Goal: Find specific page/section: Find specific page/section

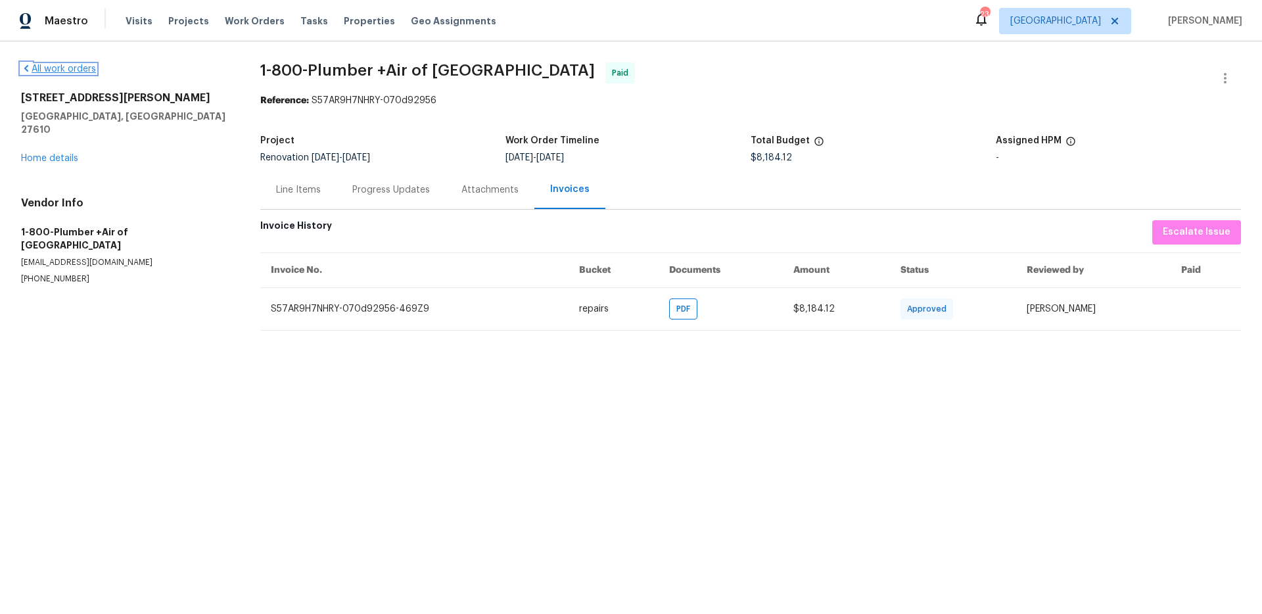
click at [54, 66] on link "All work orders" at bounding box center [58, 68] width 75 height 9
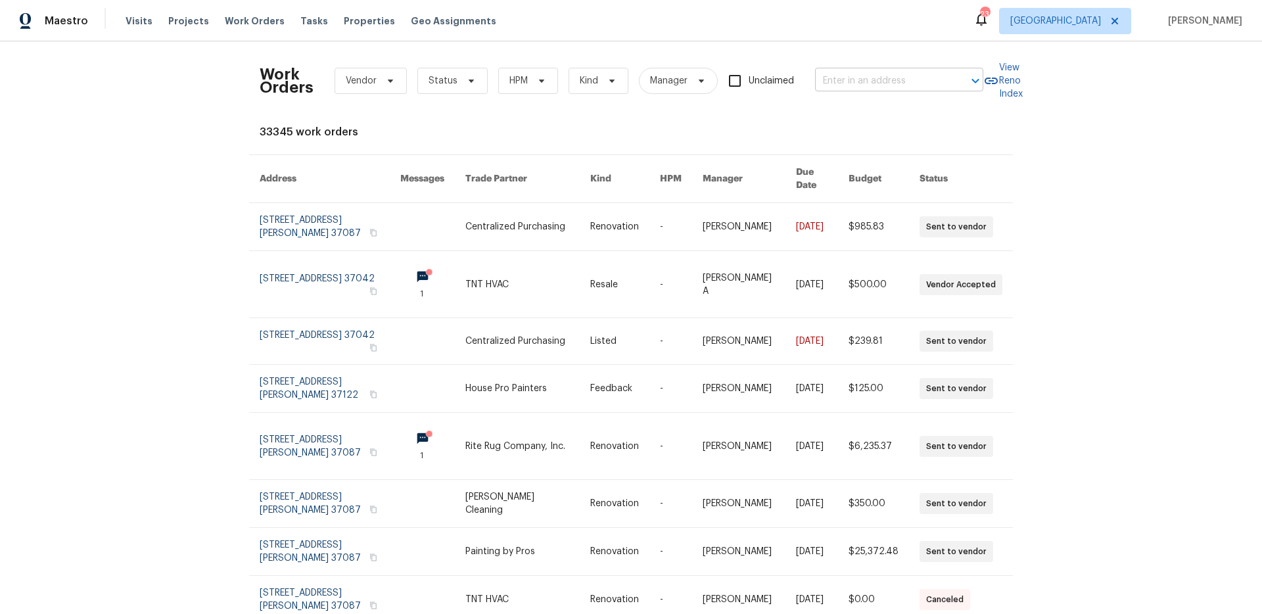
click at [867, 78] on input "text" at bounding box center [880, 81] width 131 height 20
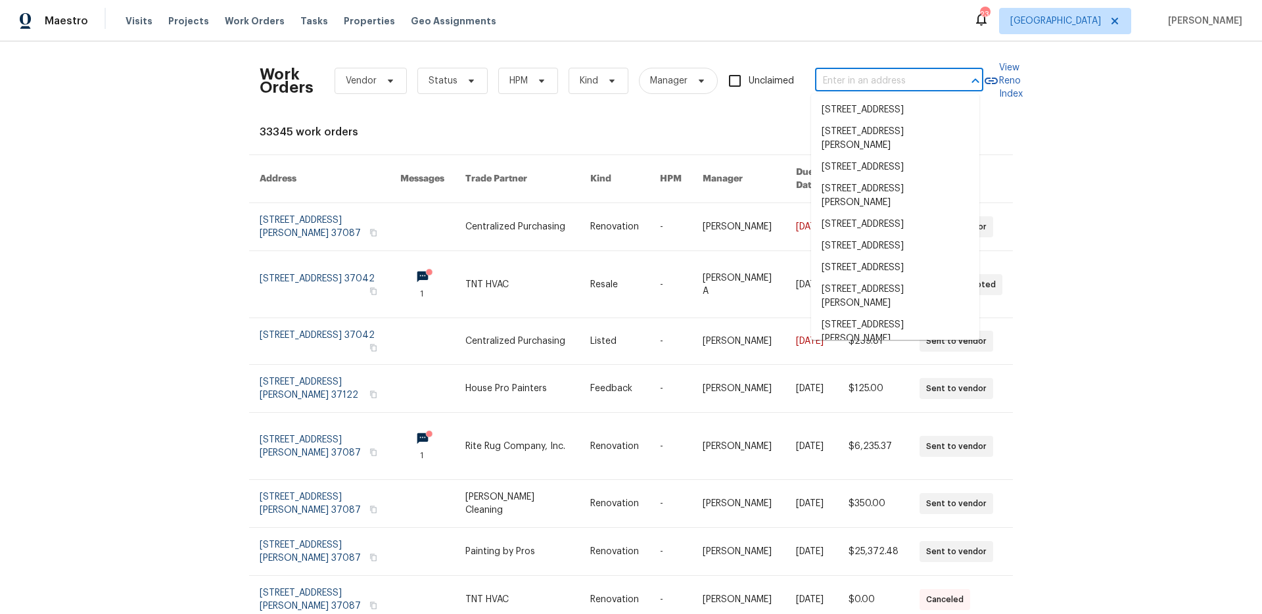
paste input "210 Gate Post"
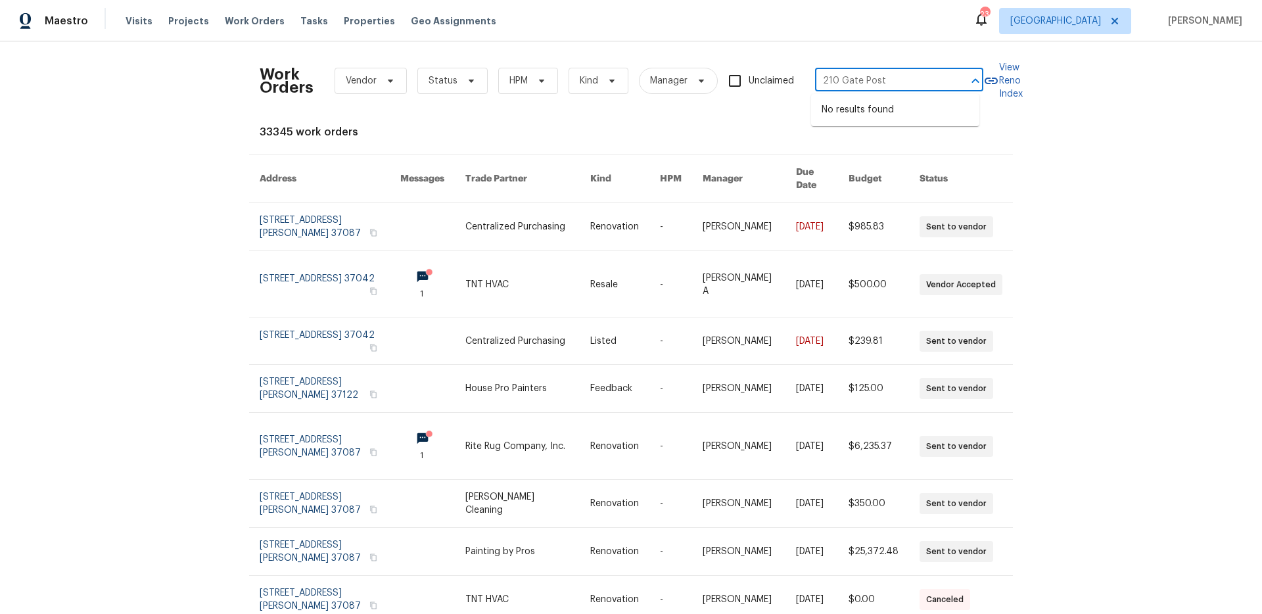
type input "210 Gate Post"
click at [1070, 23] on span "[GEOGRAPHIC_DATA]" at bounding box center [1065, 21] width 132 height 26
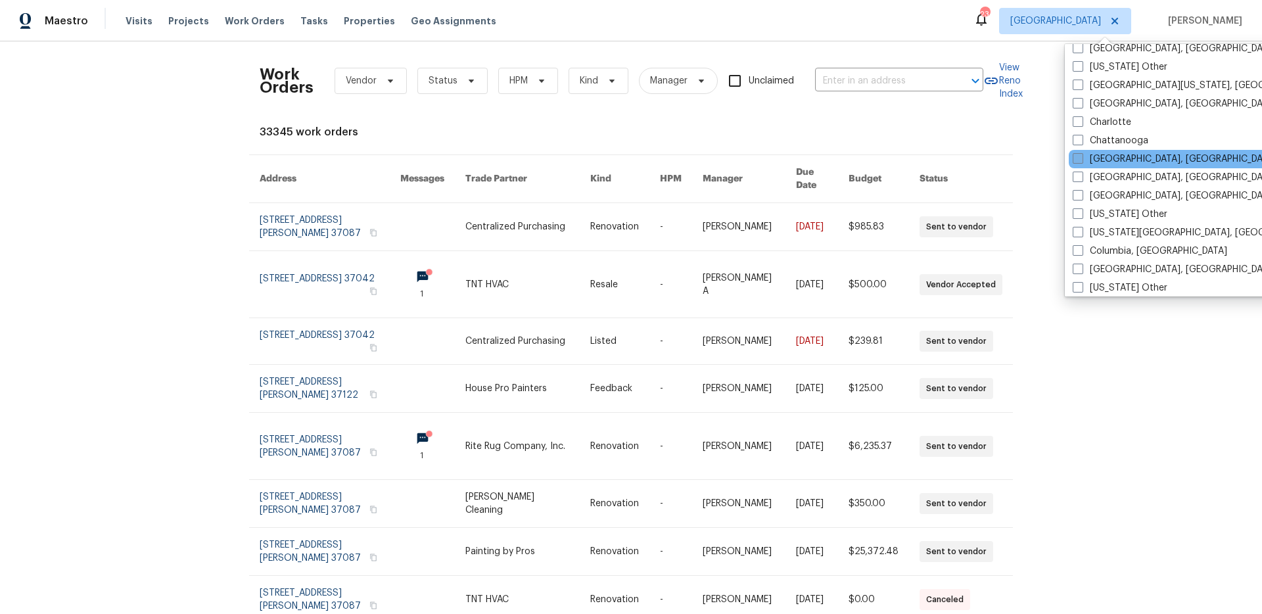
scroll to position [237, 0]
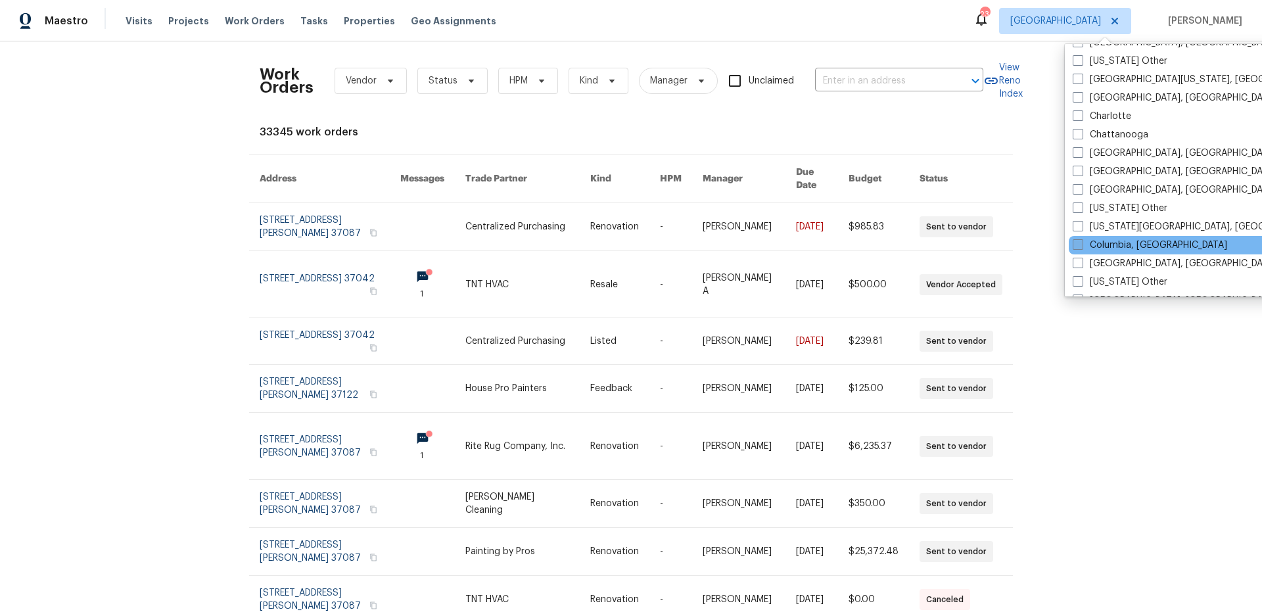
click at [1076, 243] on span at bounding box center [1078, 244] width 11 height 11
click at [1076, 243] on input "Columbia, [GEOGRAPHIC_DATA]" at bounding box center [1077, 243] width 9 height 9
checkbox input "true"
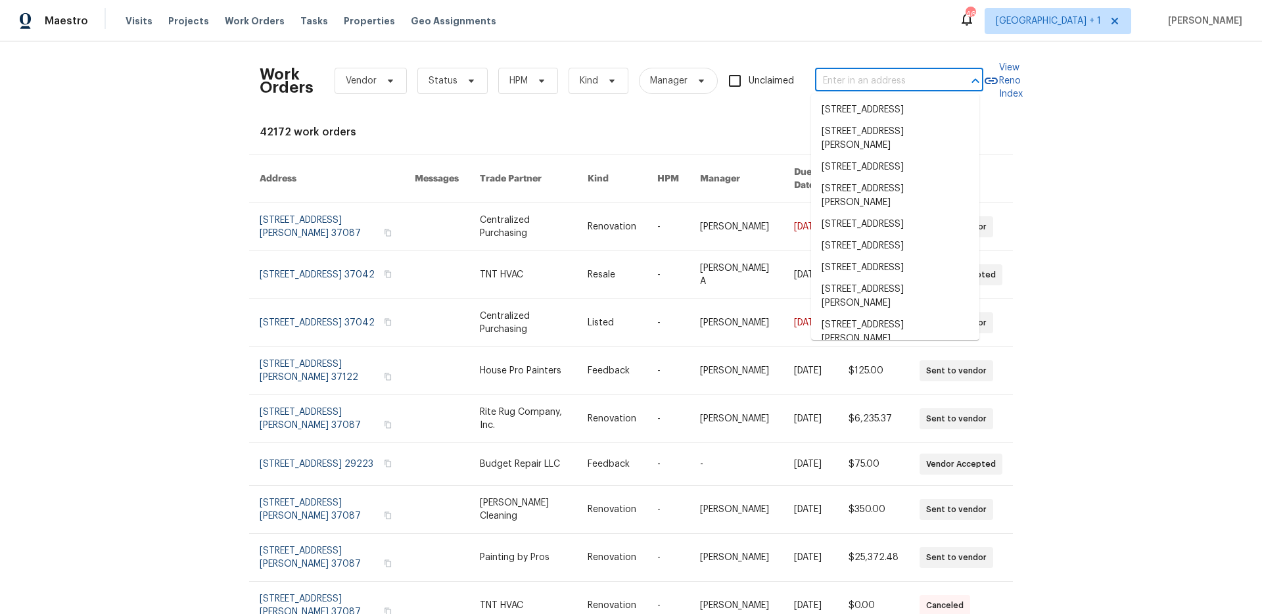
click at [867, 80] on input "text" at bounding box center [880, 81] width 131 height 20
paste input "210 Gate Post"
type input "210 Gate Post"
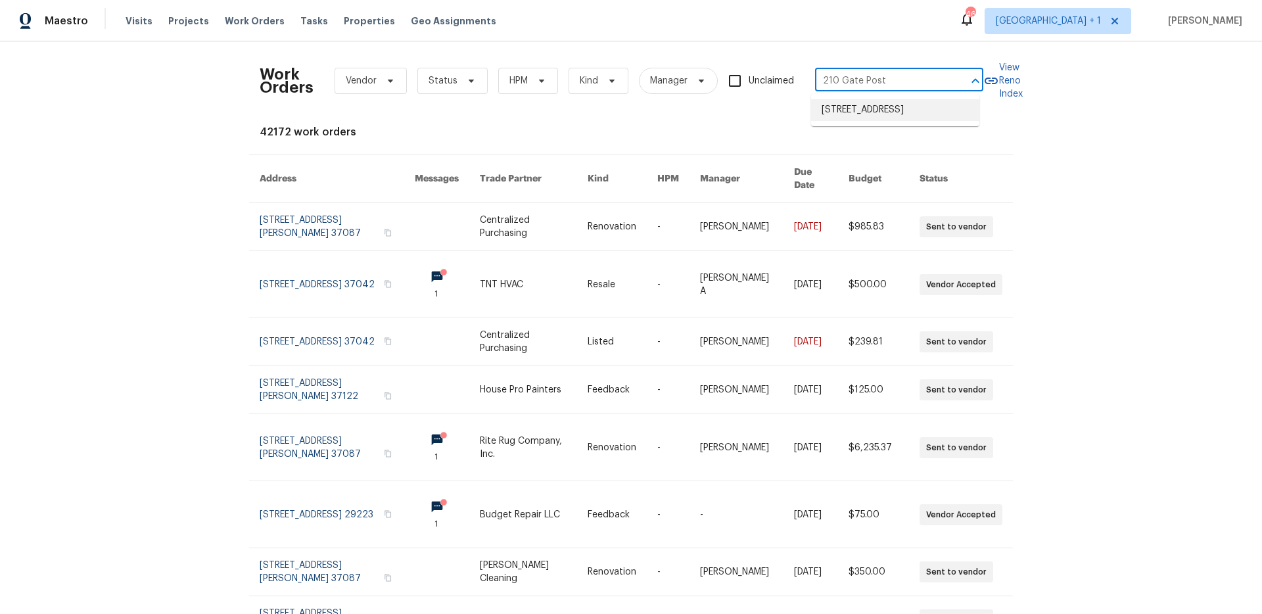
click at [860, 112] on li "[STREET_ADDRESS]" at bounding box center [895, 110] width 168 height 22
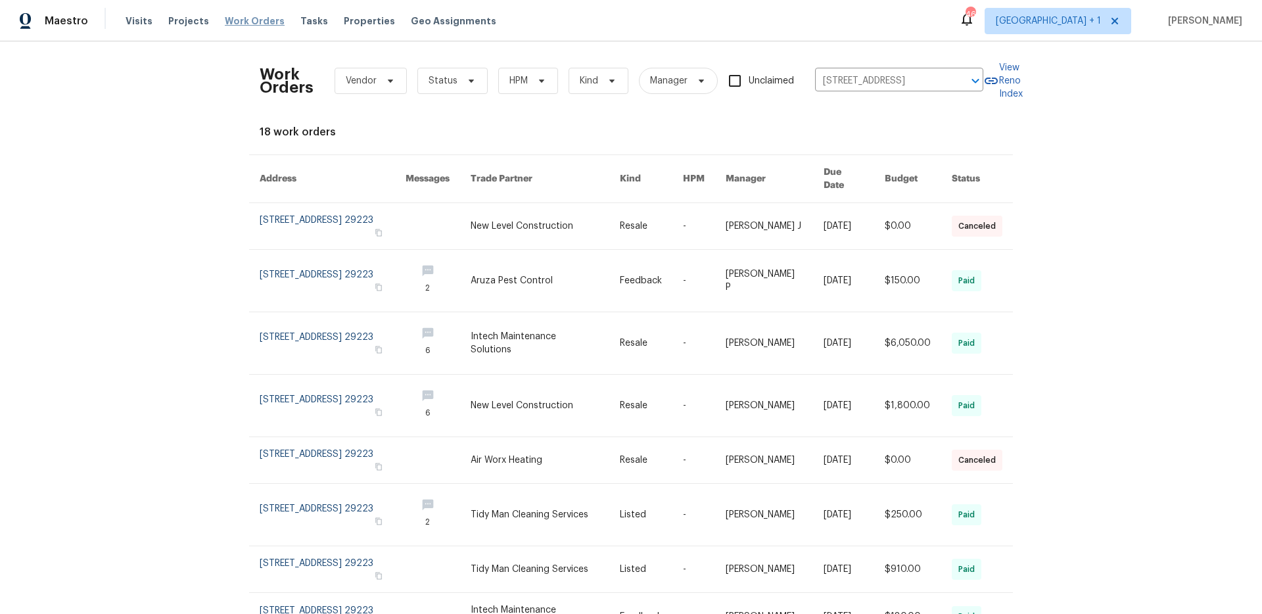
click at [240, 16] on span "Work Orders" at bounding box center [255, 20] width 60 height 13
click at [174, 20] on span "Projects" at bounding box center [188, 20] width 41 height 13
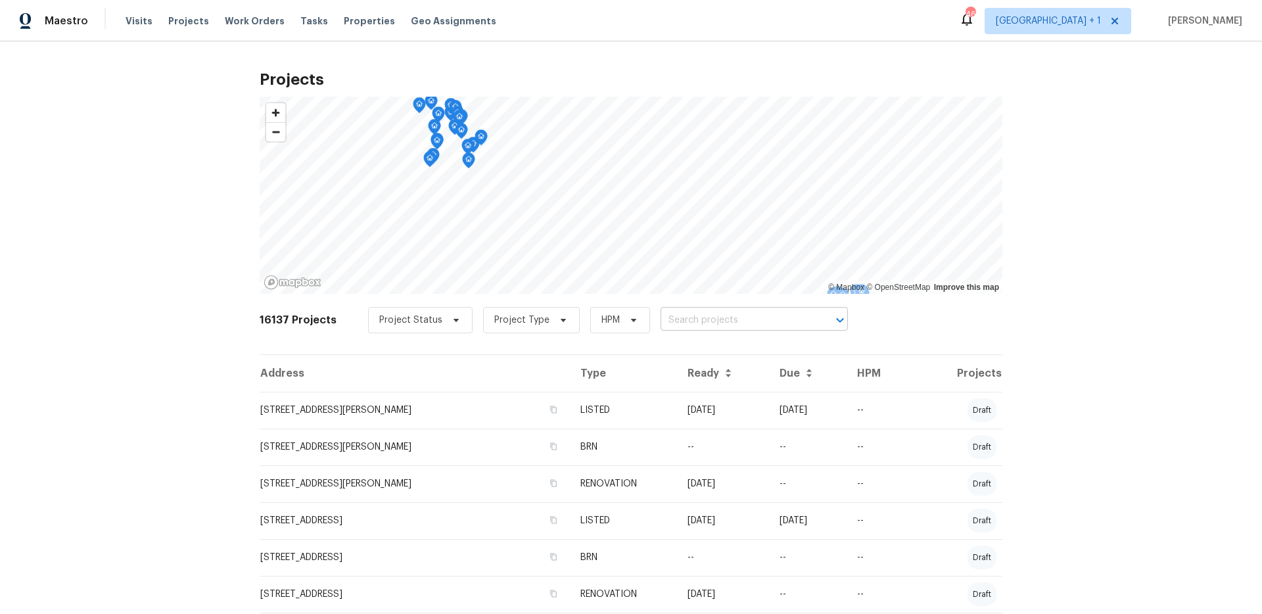
click at [688, 319] on input "text" at bounding box center [736, 320] width 151 height 20
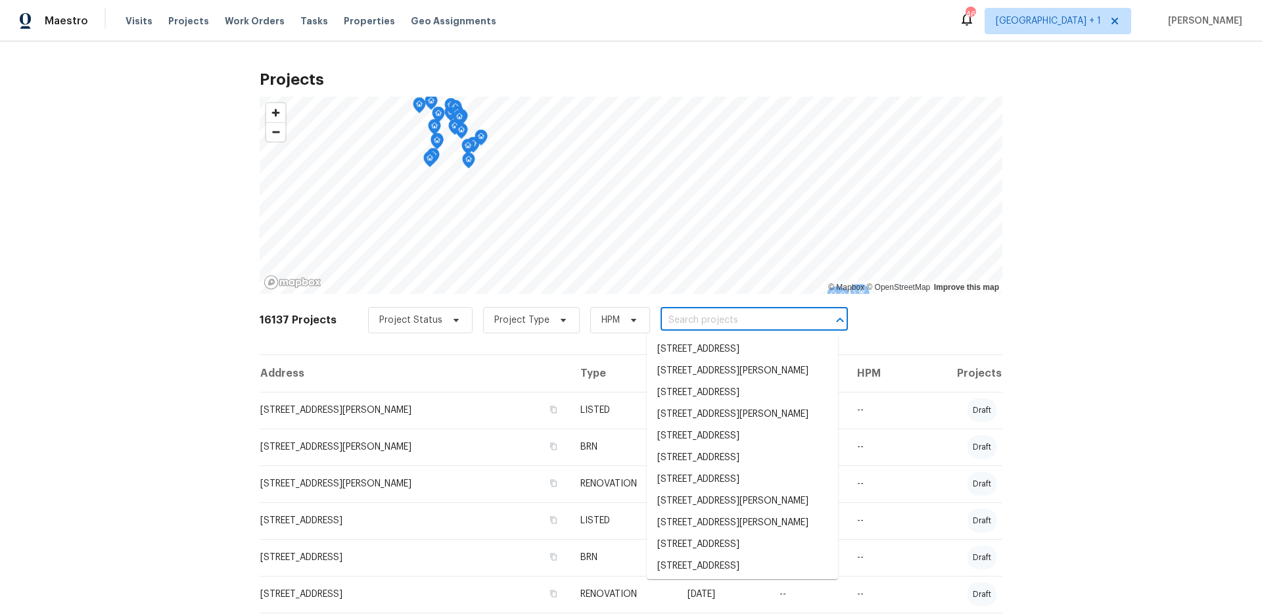
paste input "210 Gate Post"
type input "210 Gate Post"
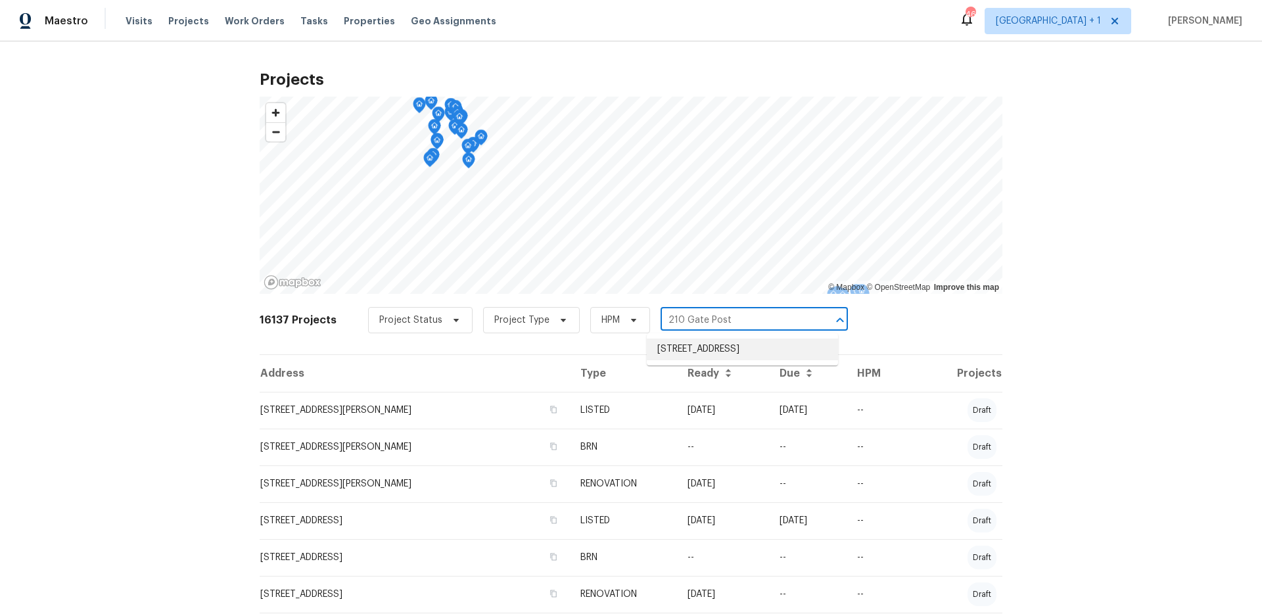
click at [698, 350] on li "[STREET_ADDRESS]" at bounding box center [742, 350] width 191 height 22
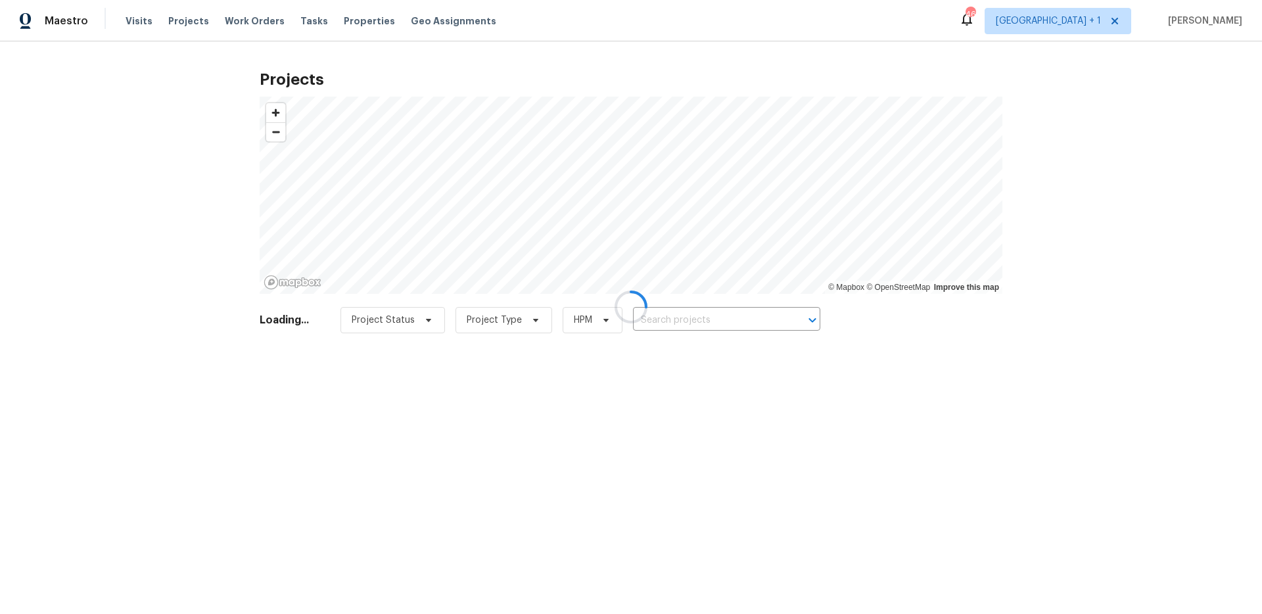
type input "[STREET_ADDRESS]"
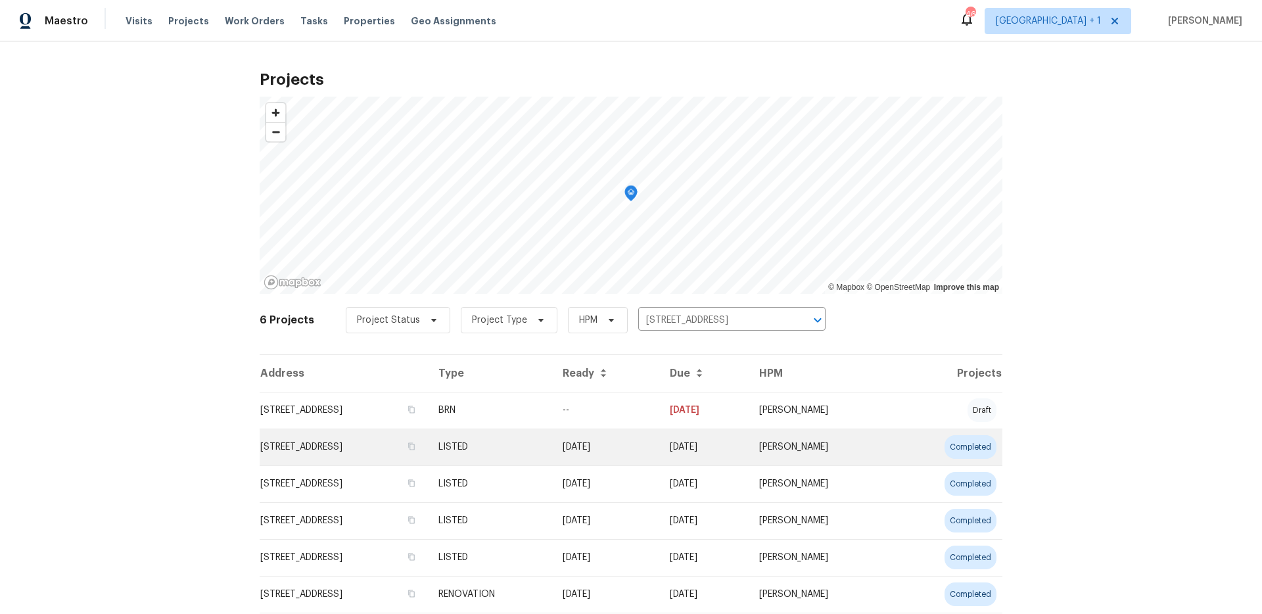
click at [327, 442] on td "[STREET_ADDRESS]" at bounding box center [344, 447] width 168 height 37
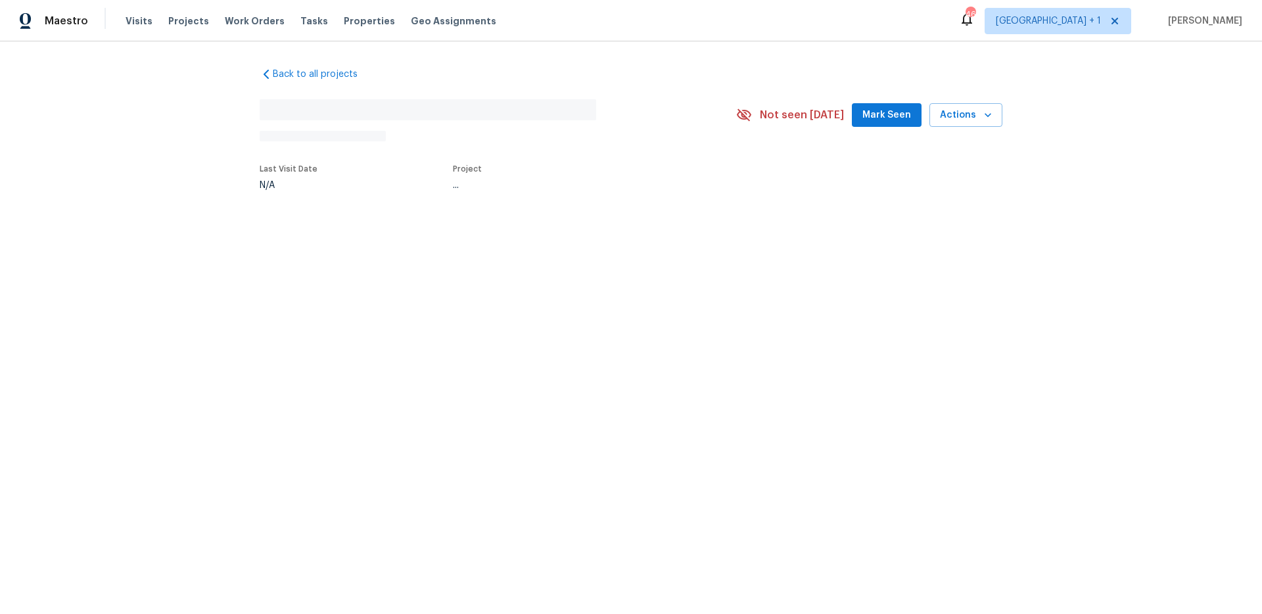
click at [327, 277] on html "Maestro Visits Projects Work Orders Tasks Properties Geo Assignments 46 [GEOGRA…" at bounding box center [631, 138] width 1262 height 277
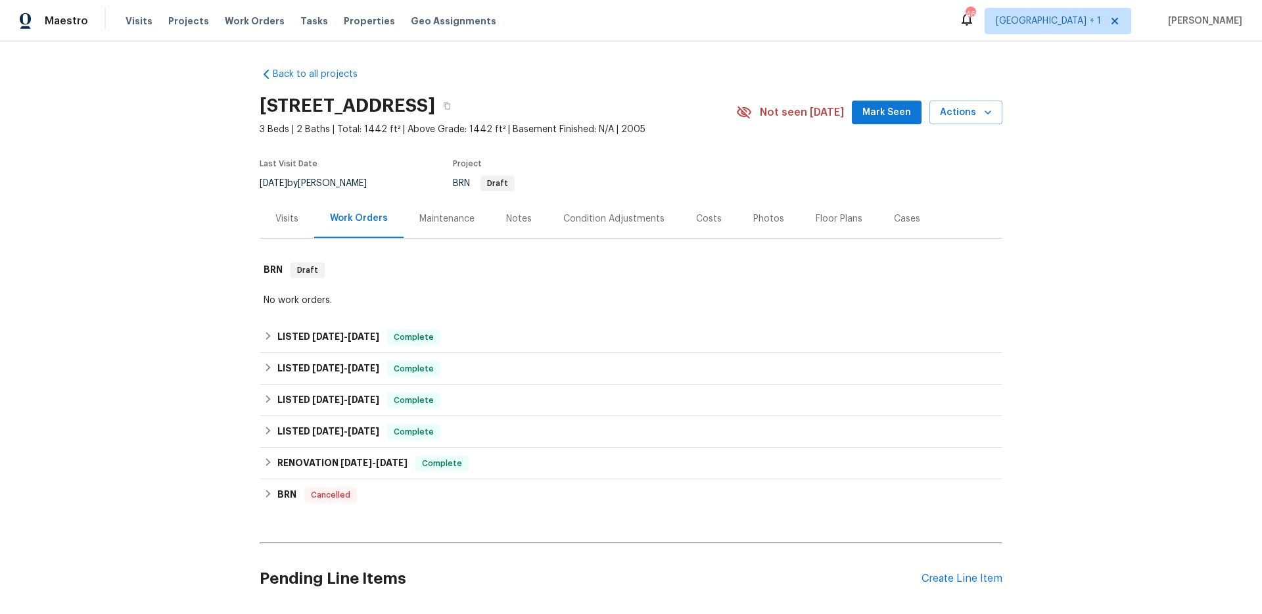
click at [215, 194] on div "Back to all projects [STREET_ADDRESS] 3 Beds | 2 Baths | Total: 1442 ft² | Abov…" at bounding box center [631, 327] width 1262 height 573
click at [342, 454] on div "RENOVATION [DATE] - [DATE] Complete" at bounding box center [631, 464] width 743 height 32
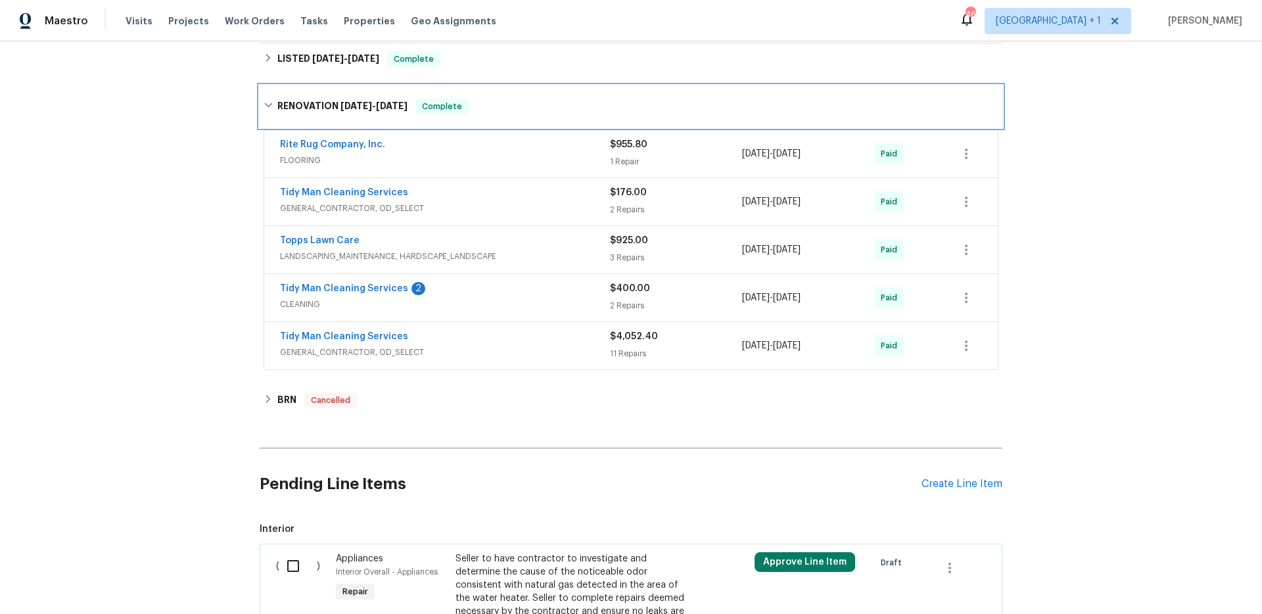
scroll to position [372, 0]
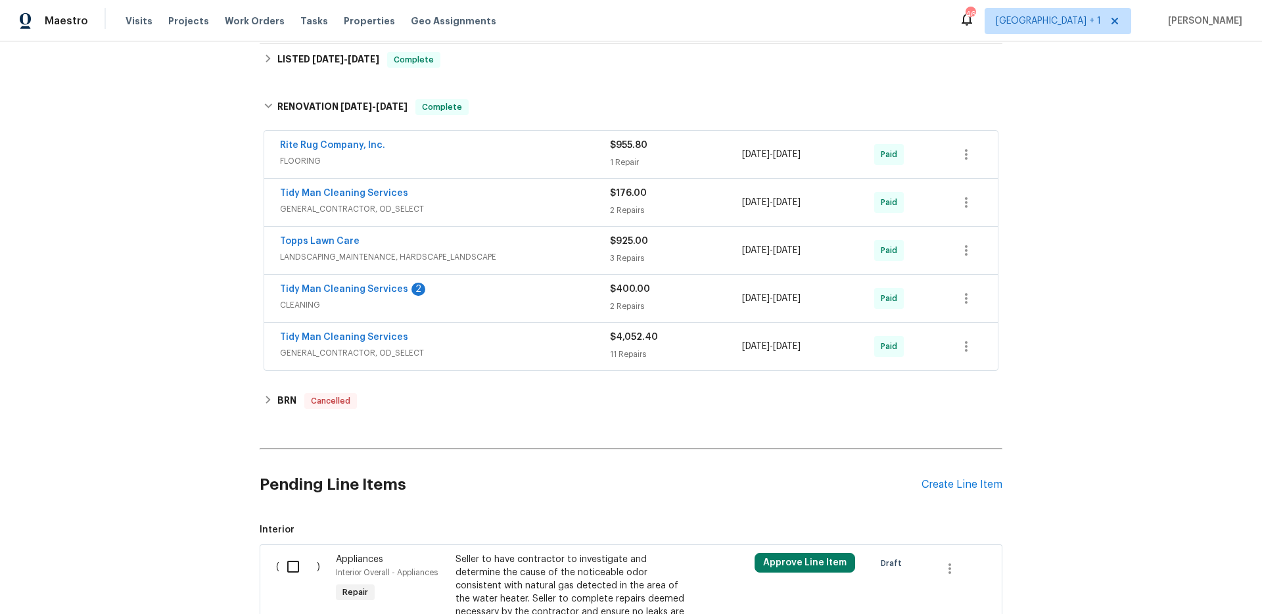
click at [391, 363] on div "Tidy Man Cleaning Services GENERAL_CONTRACTOR, OD_SELECT $4,052.40 11 Repairs […" at bounding box center [631, 346] width 734 height 47
click at [436, 333] on div "Tidy Man Cleaning Services" at bounding box center [445, 339] width 330 height 16
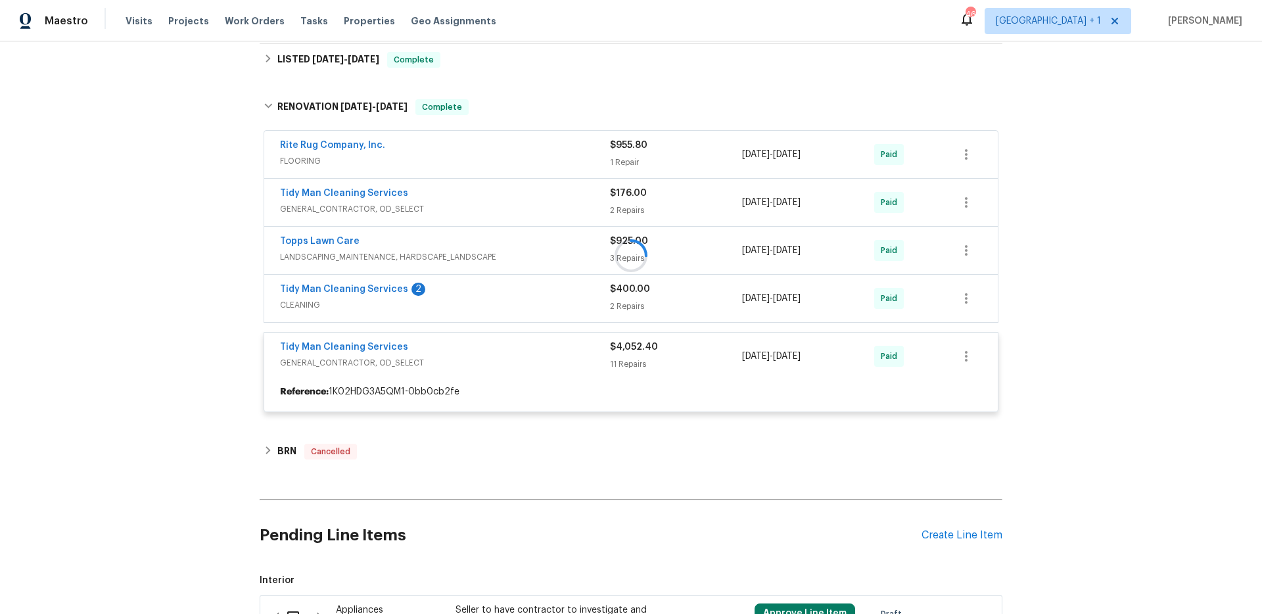
click at [454, 300] on span "CLEANING" at bounding box center [445, 304] width 330 height 13
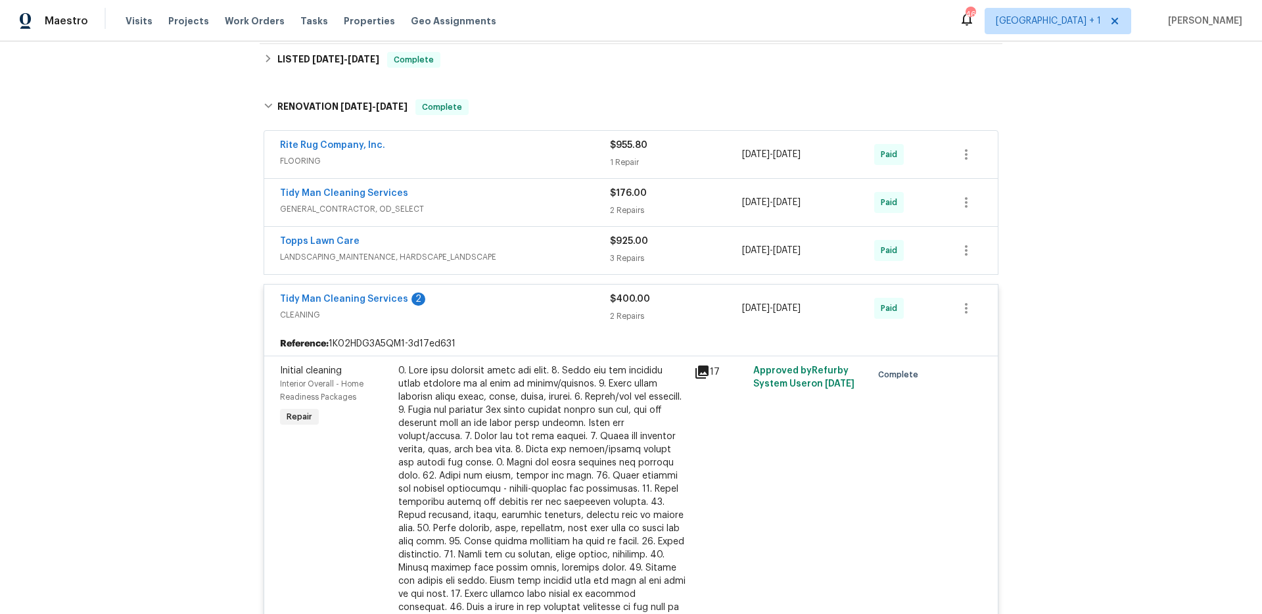
drag, startPoint x: 416, startPoint y: 257, endPoint x: 390, endPoint y: 258, distance: 26.3
click at [415, 258] on span "LANDSCAPING_MAINTENANCE, HARDSCAPE_LANDSCAPE" at bounding box center [445, 256] width 330 height 13
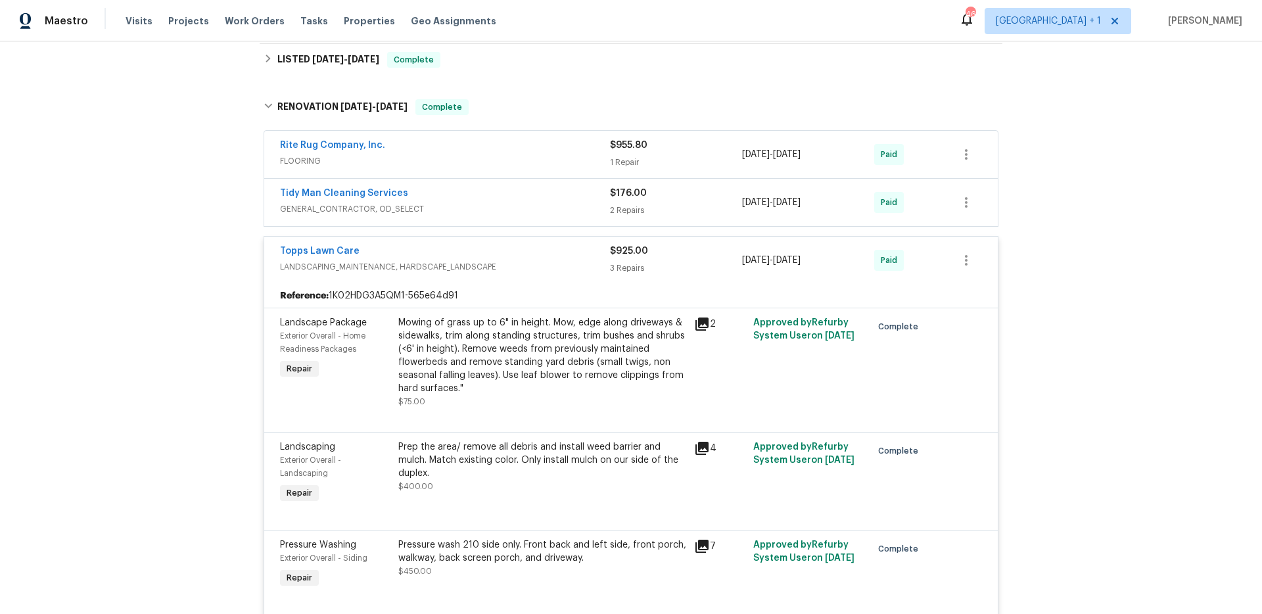
click at [419, 208] on span "GENERAL_CONTRACTOR, OD_SELECT" at bounding box center [445, 209] width 330 height 13
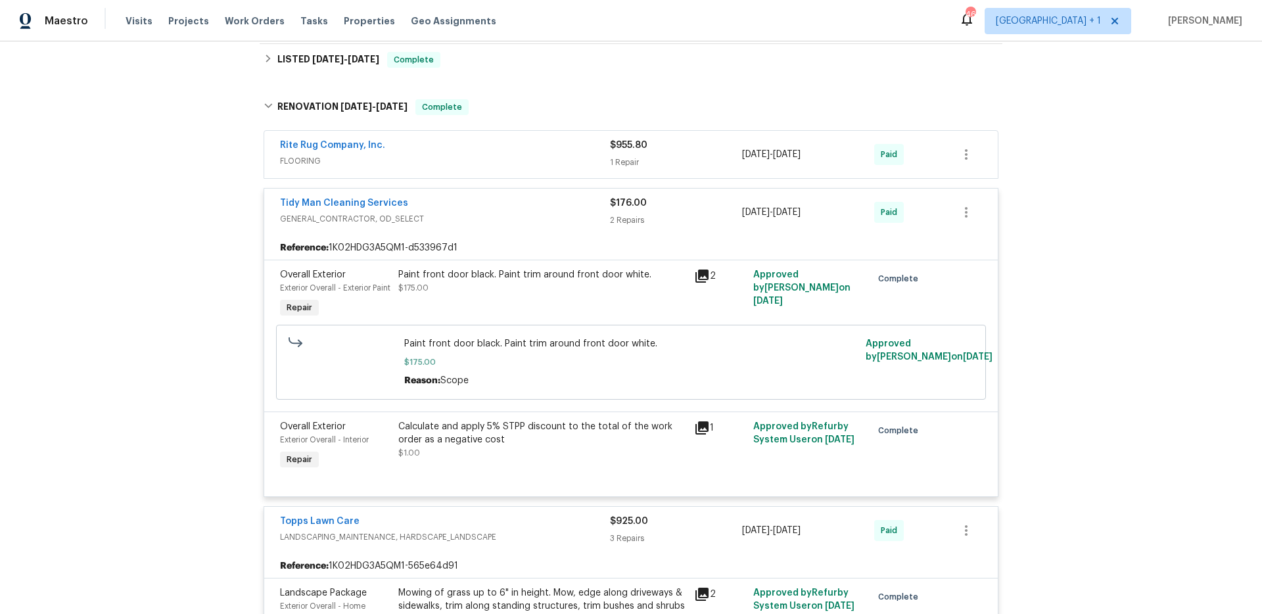
click at [394, 163] on span "FLOORING" at bounding box center [445, 161] width 330 height 13
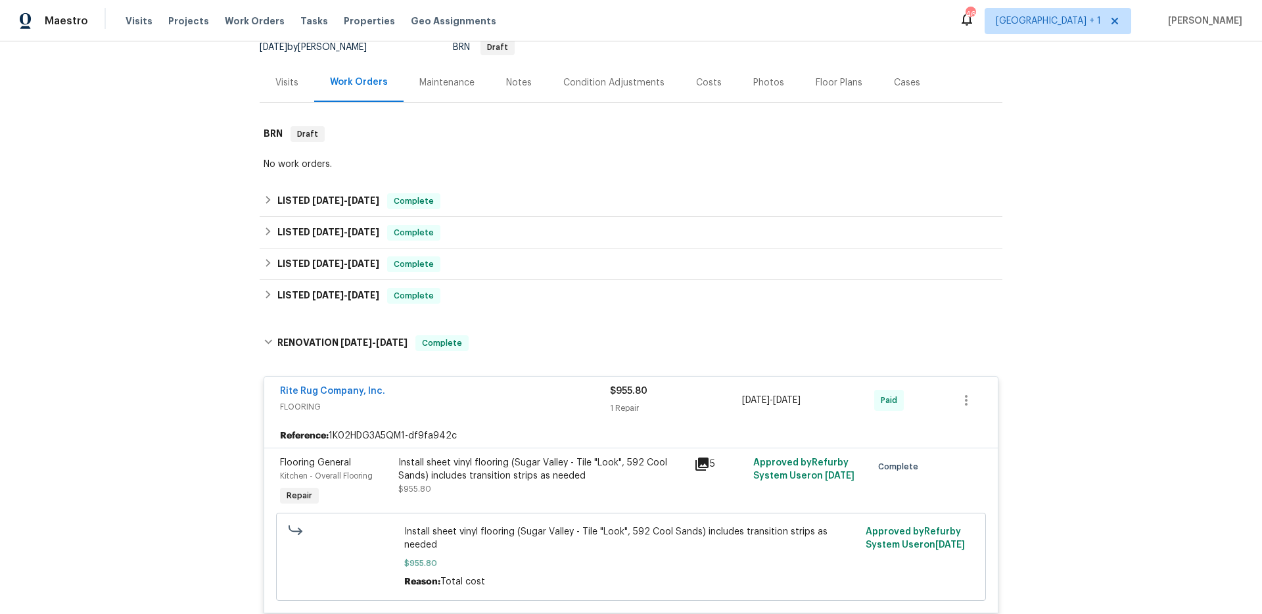
scroll to position [134, 0]
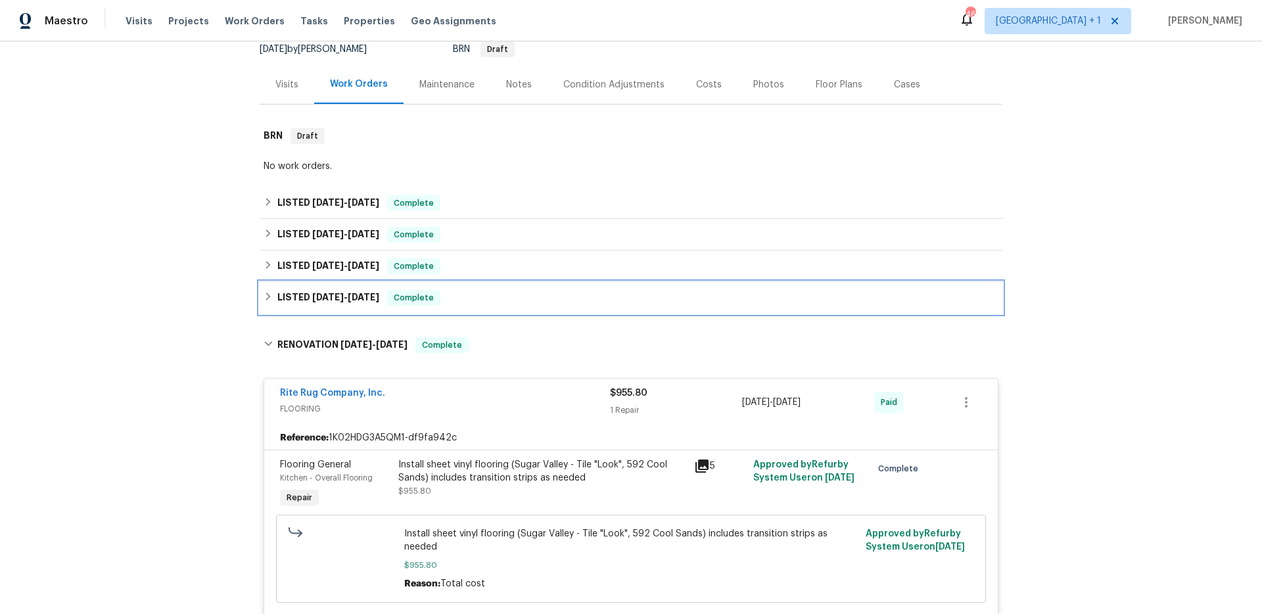
drag, startPoint x: 335, startPoint y: 288, endPoint x: 339, endPoint y: 298, distance: 11.2
click at [337, 288] on div "LISTED [DATE] - [DATE] Complete" at bounding box center [631, 298] width 743 height 32
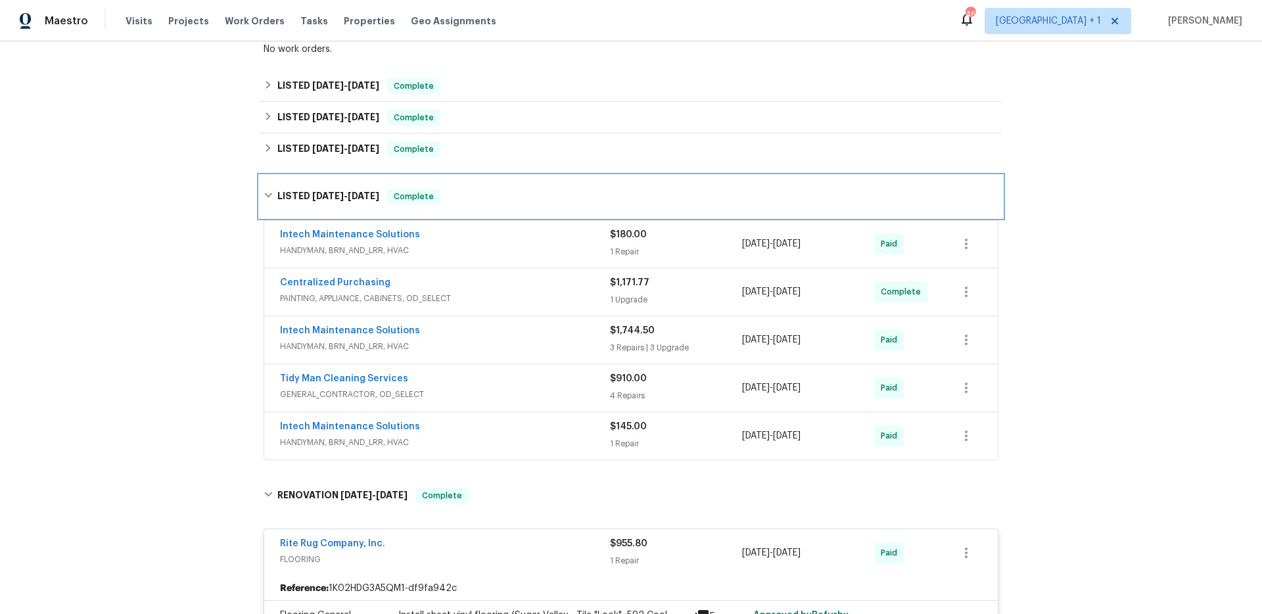
scroll to position [266, 0]
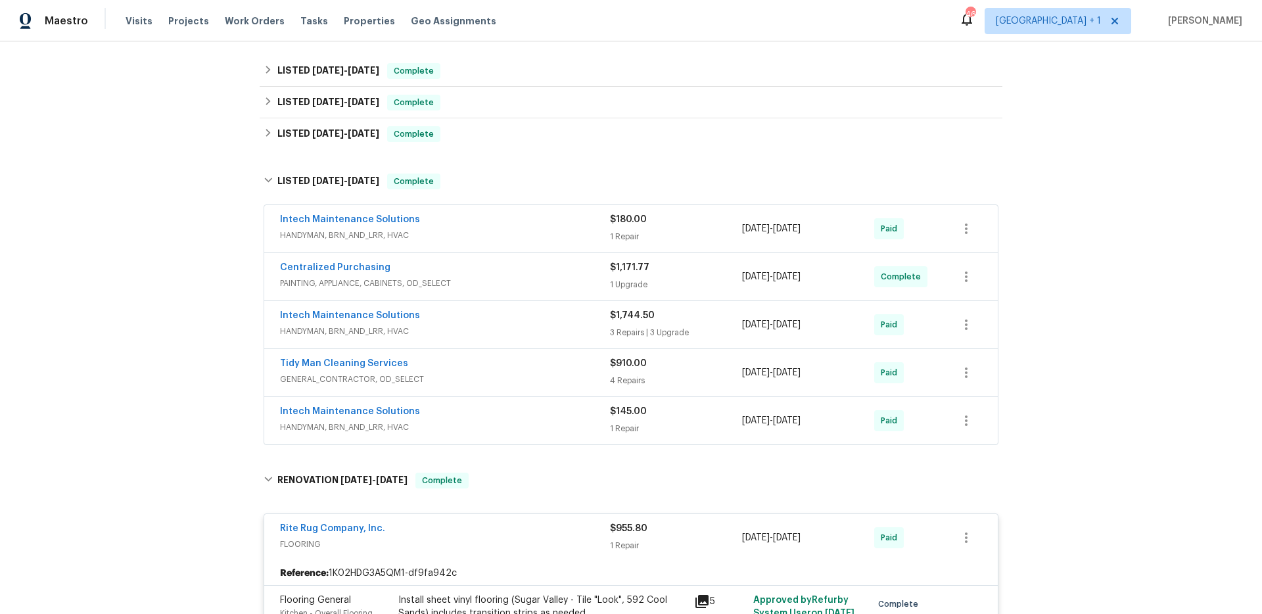
drag, startPoint x: 437, startPoint y: 423, endPoint x: 440, endPoint y: 400, distance: 23.2
click at [438, 423] on span "HANDYMAN, BRN_AND_LRR, HVAC" at bounding box center [445, 427] width 330 height 13
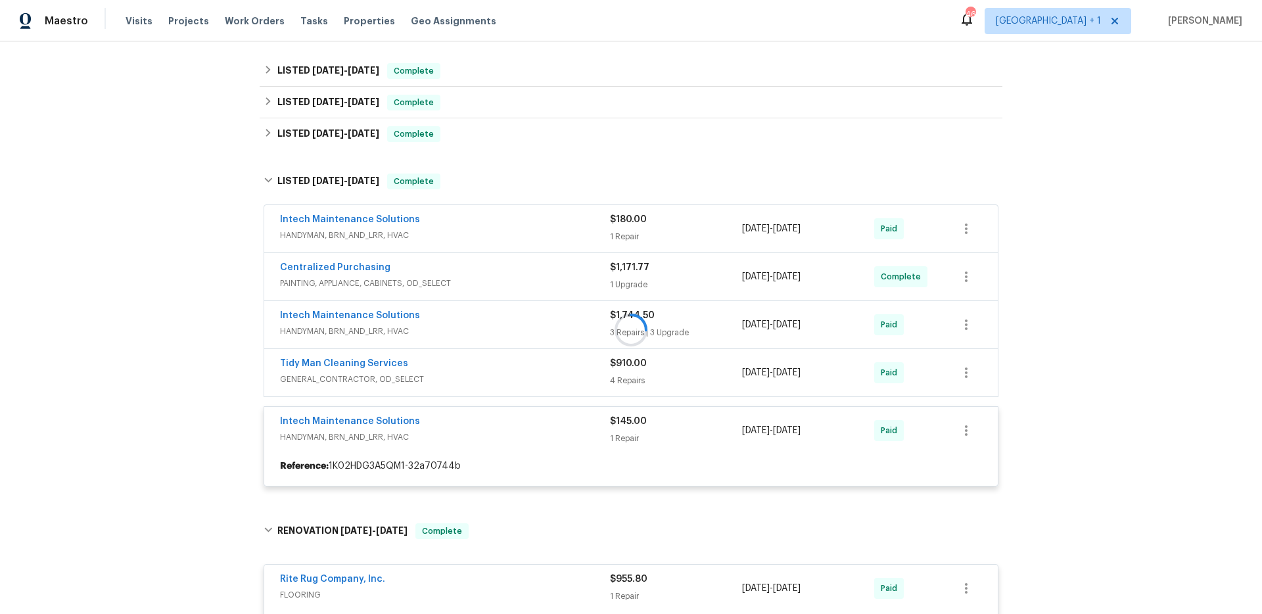
click at [437, 379] on span "GENERAL_CONTRACTOR, OD_SELECT" at bounding box center [445, 379] width 330 height 13
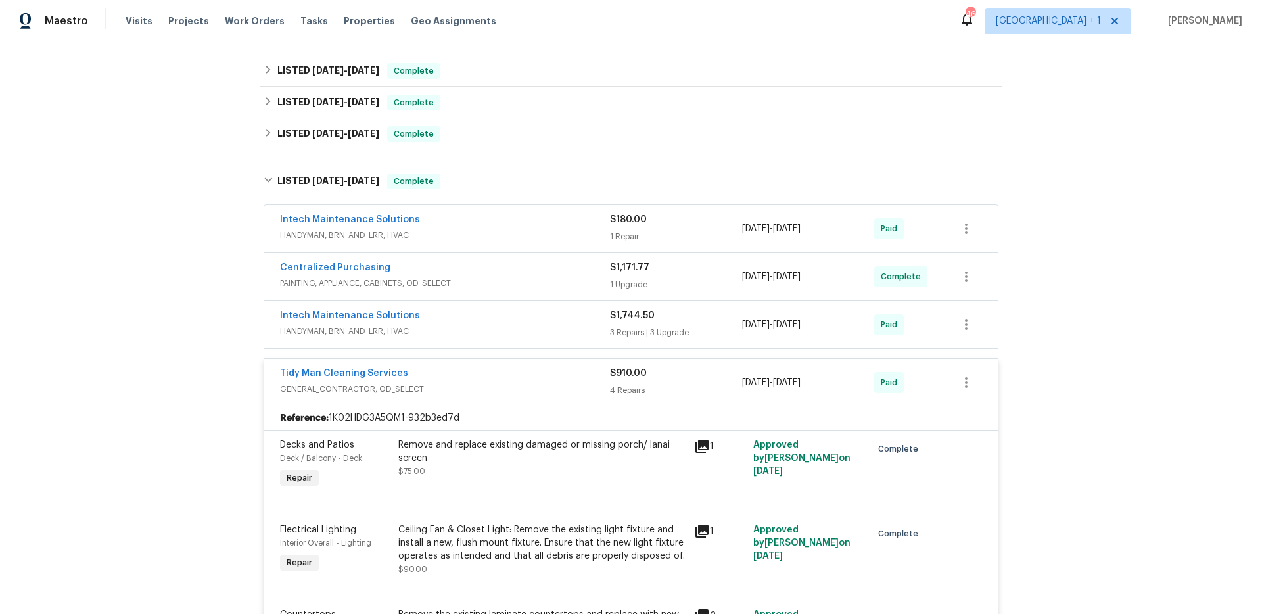
drag, startPoint x: 426, startPoint y: 333, endPoint x: 421, endPoint y: 340, distance: 8.4
click at [426, 334] on span "HANDYMAN, BRN_AND_LRR, HVAC" at bounding box center [445, 331] width 330 height 13
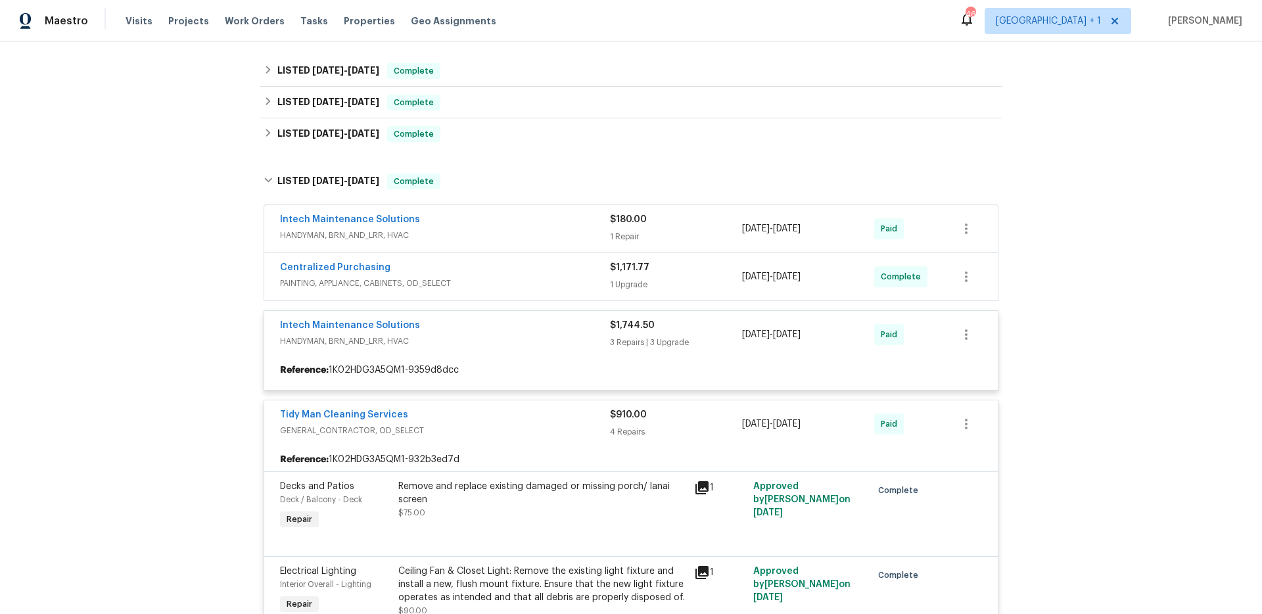
drag, startPoint x: 429, startPoint y: 285, endPoint x: 413, endPoint y: 275, distance: 18.8
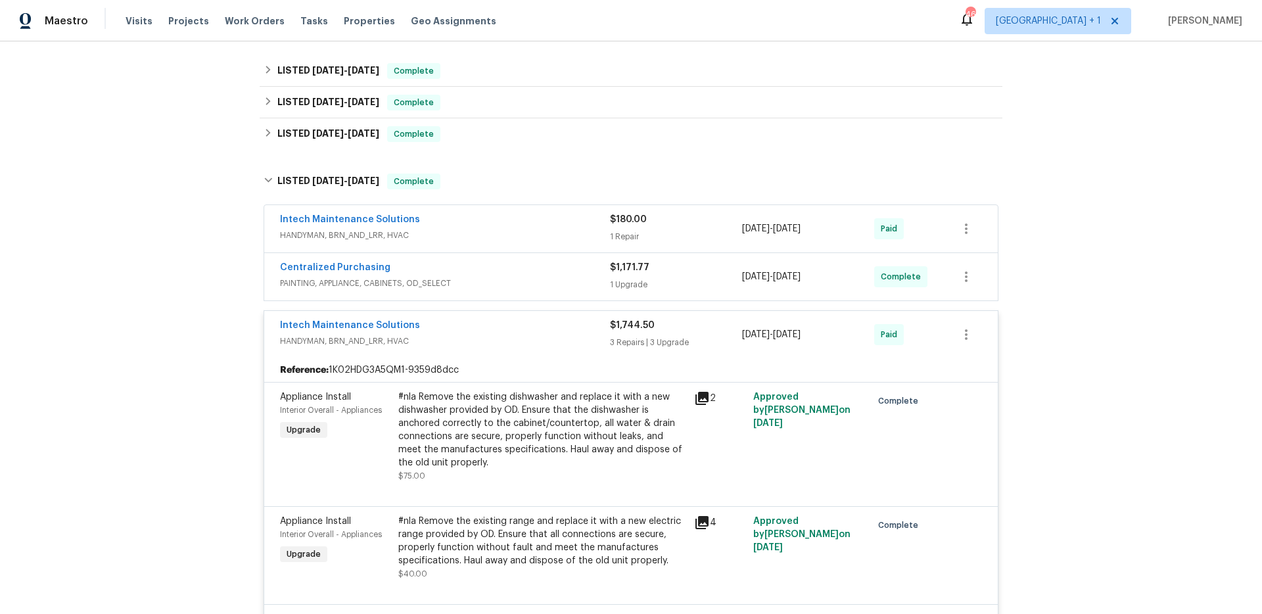
drag, startPoint x: 416, startPoint y: 266, endPoint x: 423, endPoint y: 256, distance: 12.2
click at [416, 266] on div "Centralized Purchasing" at bounding box center [445, 269] width 330 height 16
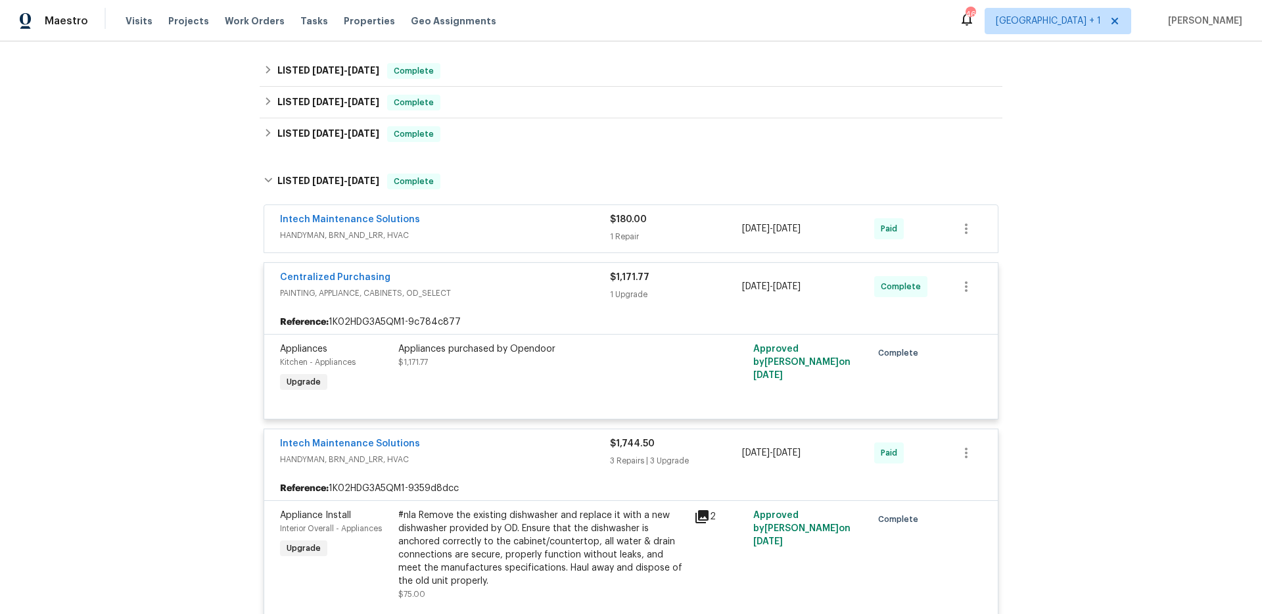
click at [434, 231] on span "HANDYMAN, BRN_AND_LRR, HVAC" at bounding box center [445, 235] width 330 height 13
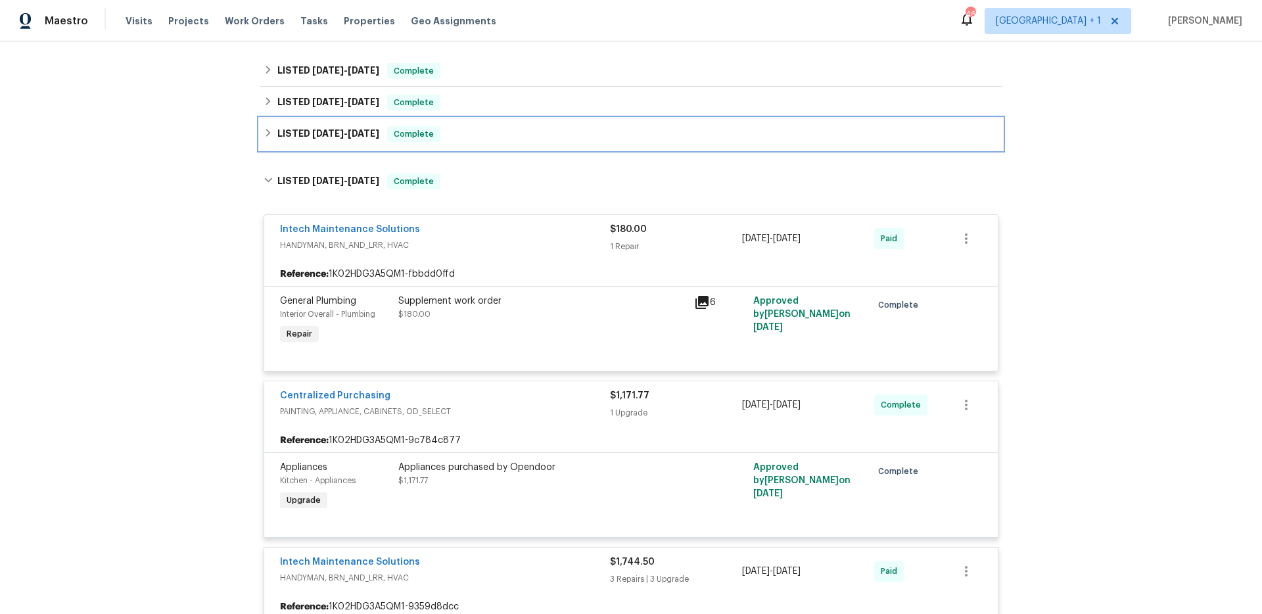
click at [363, 135] on span "[DATE]" at bounding box center [364, 133] width 32 height 9
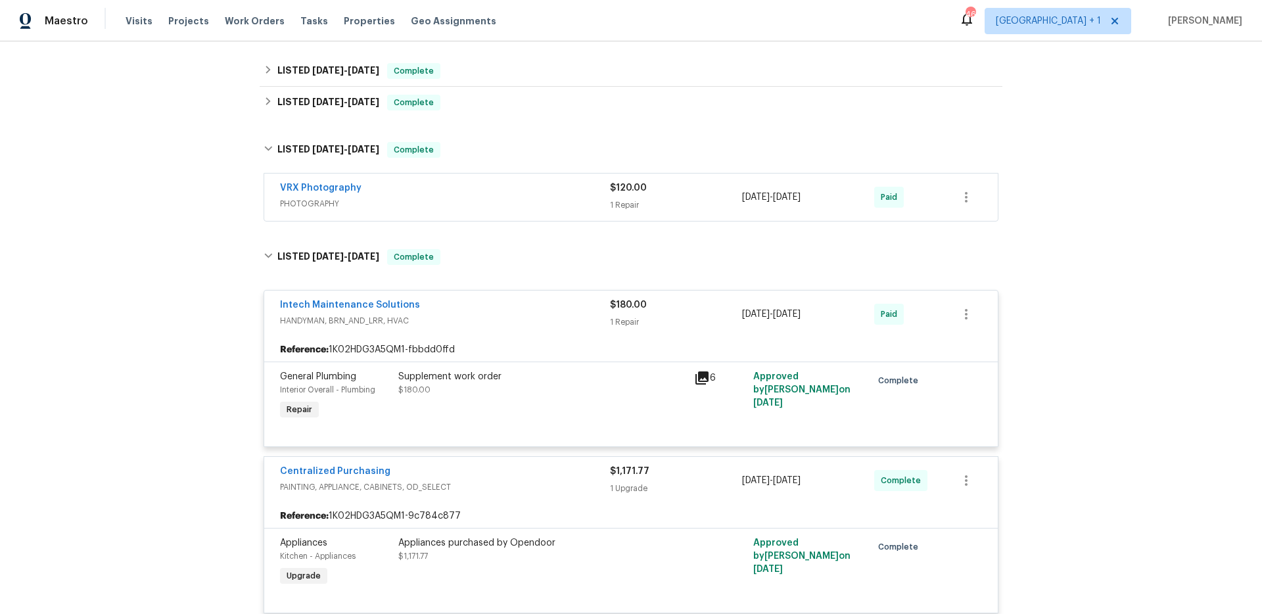
click at [403, 195] on div "VRX Photography" at bounding box center [445, 189] width 330 height 16
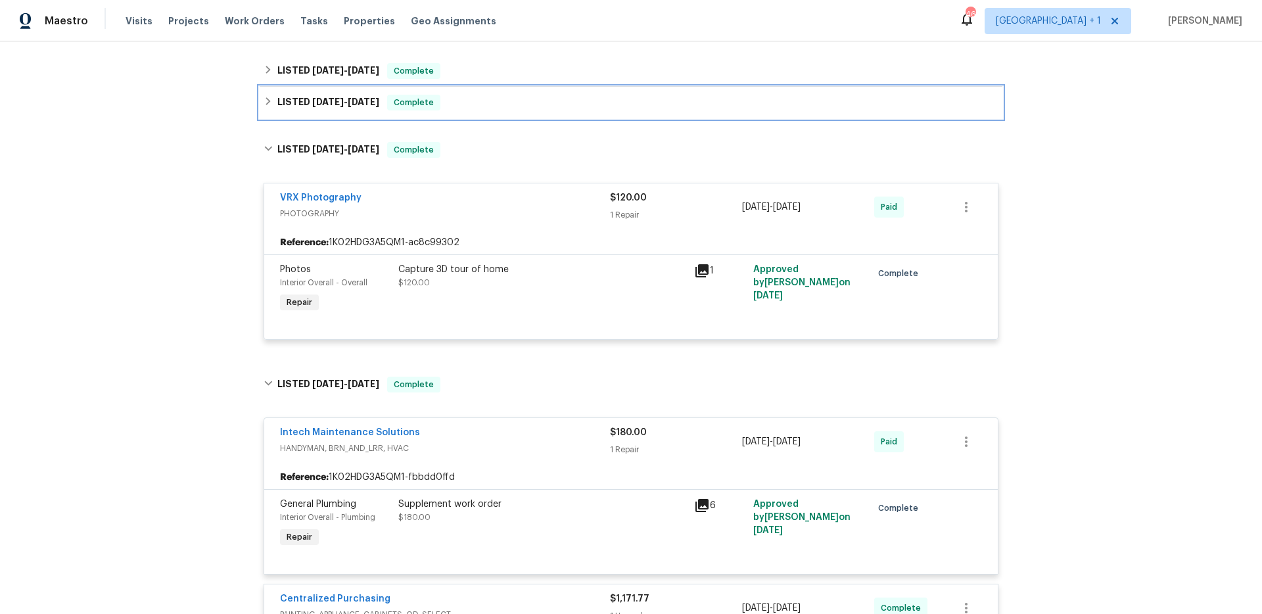
click at [366, 110] on div "LISTED [DATE] - [DATE] Complete" at bounding box center [631, 103] width 743 height 32
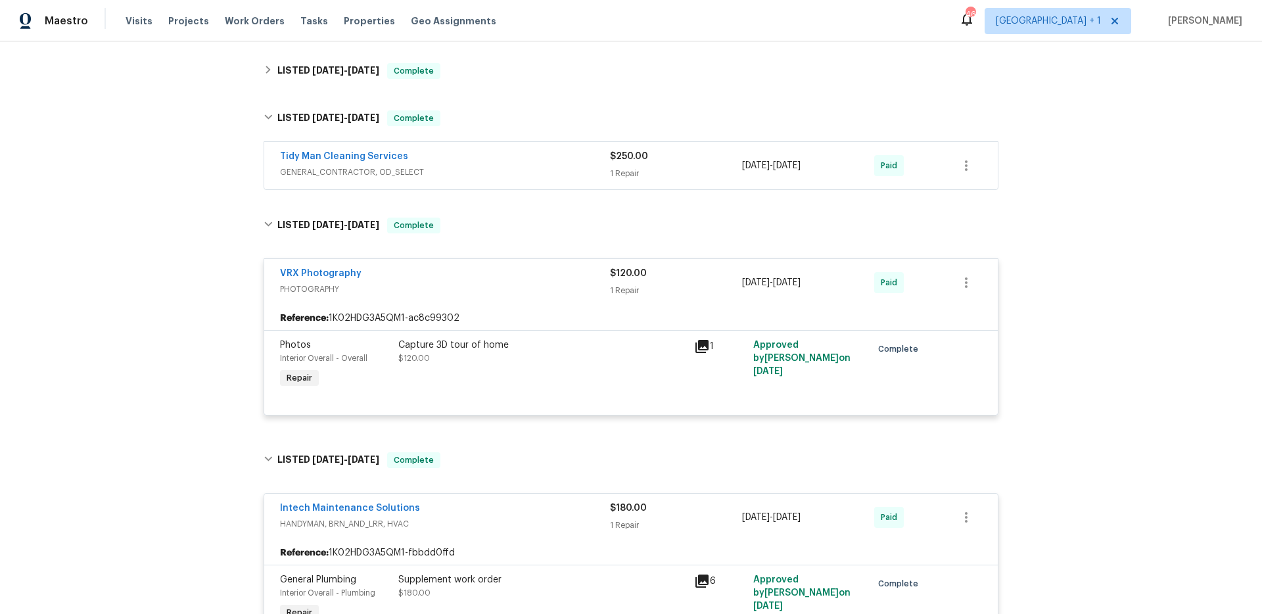
click at [424, 166] on span "GENERAL_CONTRACTOR, OD_SELECT" at bounding box center [445, 172] width 330 height 13
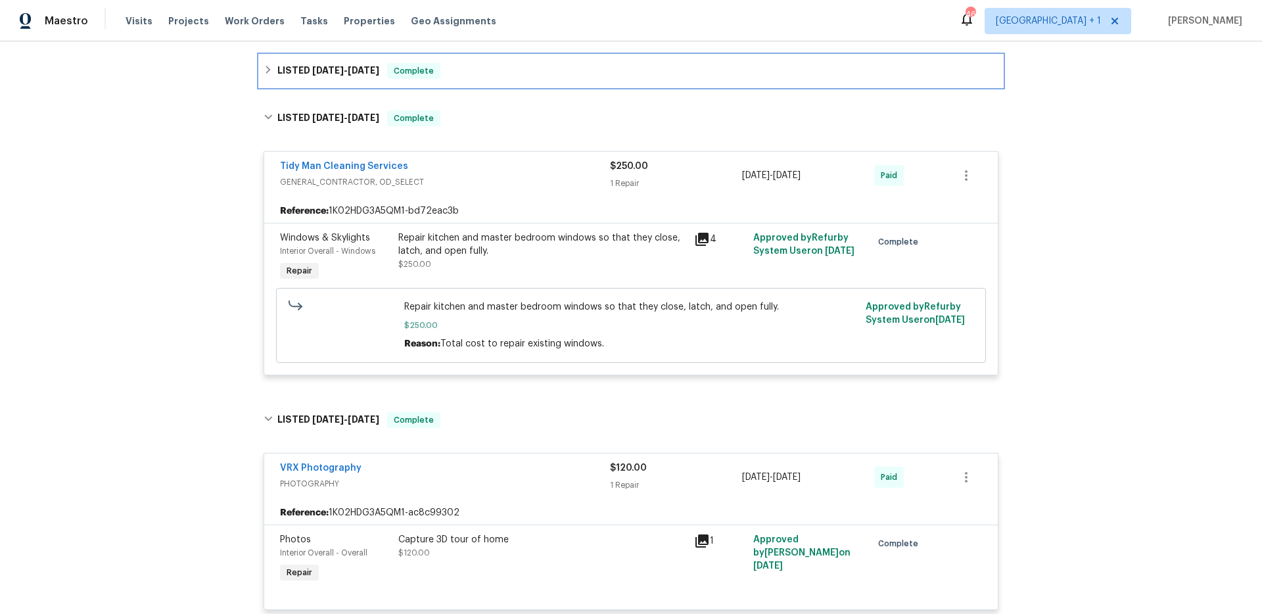
click at [349, 78] on h6 "LISTED [DATE] - [DATE]" at bounding box center [328, 71] width 102 height 16
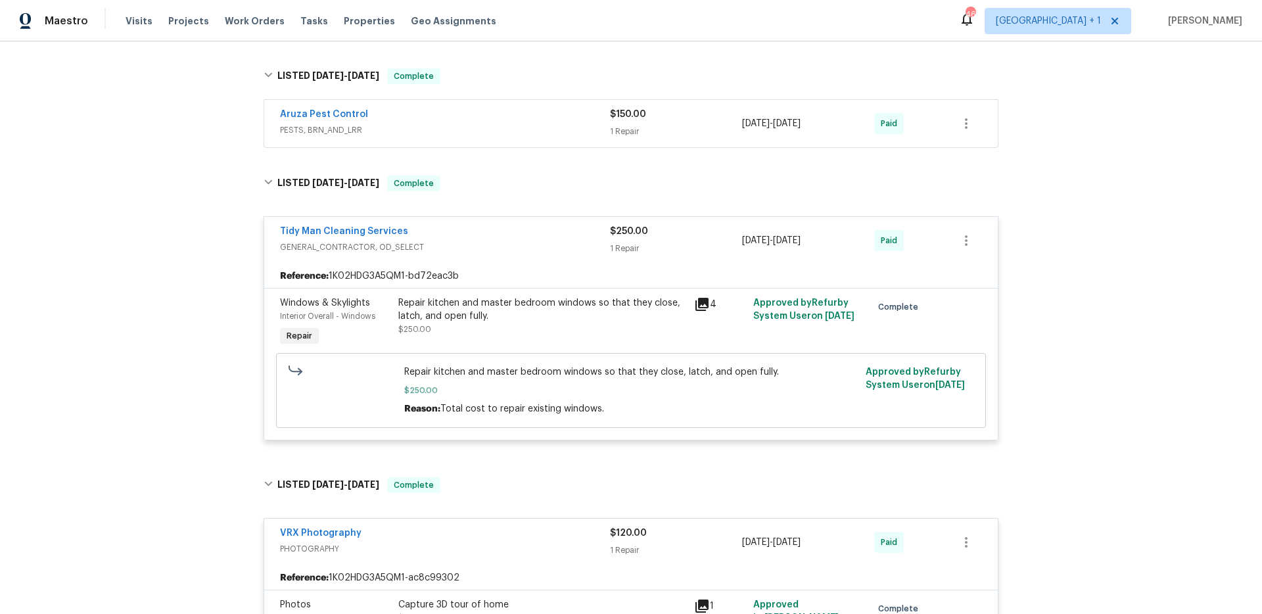
click at [406, 123] on div "Aruza Pest Control" at bounding box center [445, 116] width 330 height 16
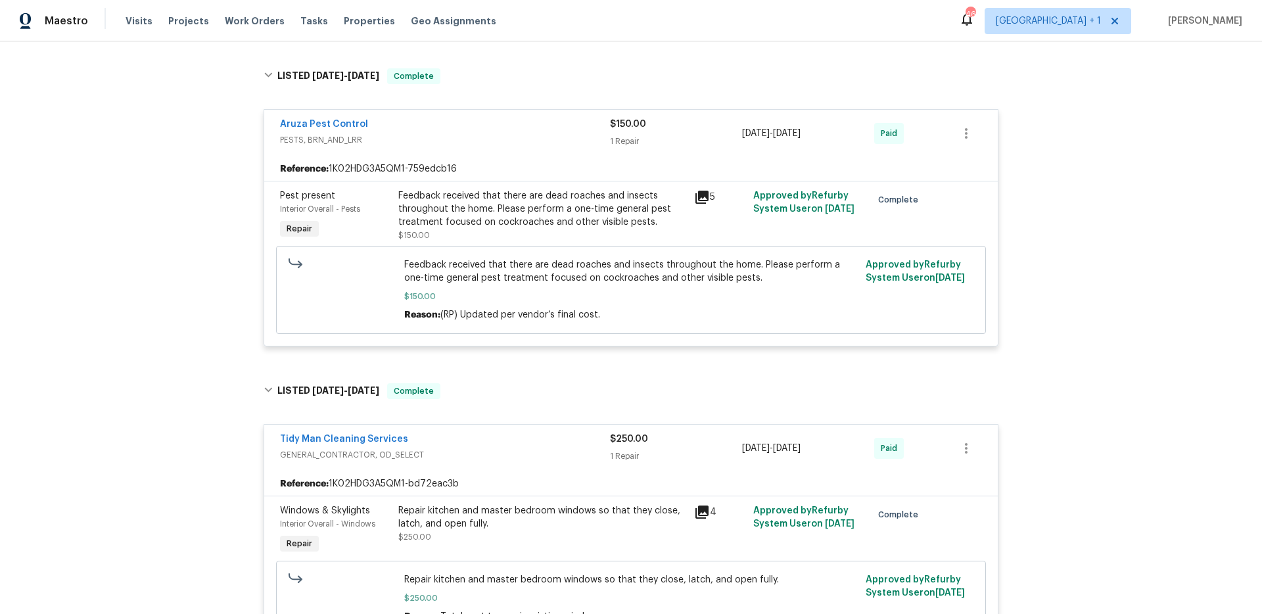
click at [195, 205] on div "Back to all projects [STREET_ADDRESS] 3 Beds | 2 Baths | Total: 1442 ft² | Abov…" at bounding box center [631, 327] width 1262 height 573
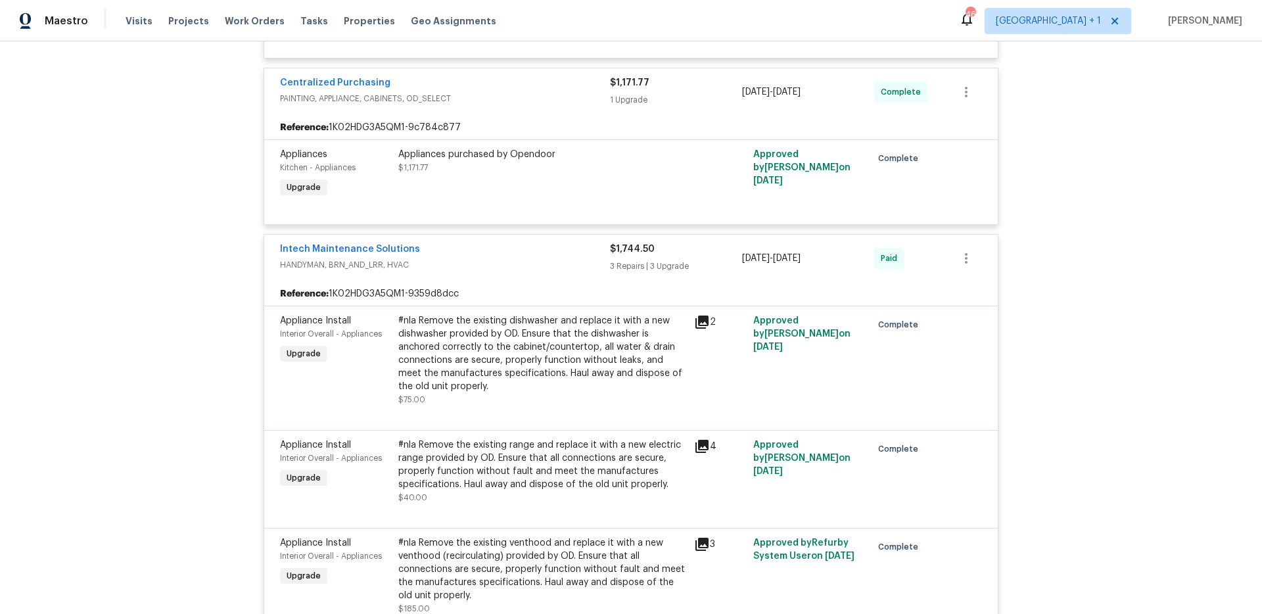
click at [700, 322] on icon at bounding box center [702, 322] width 13 height 13
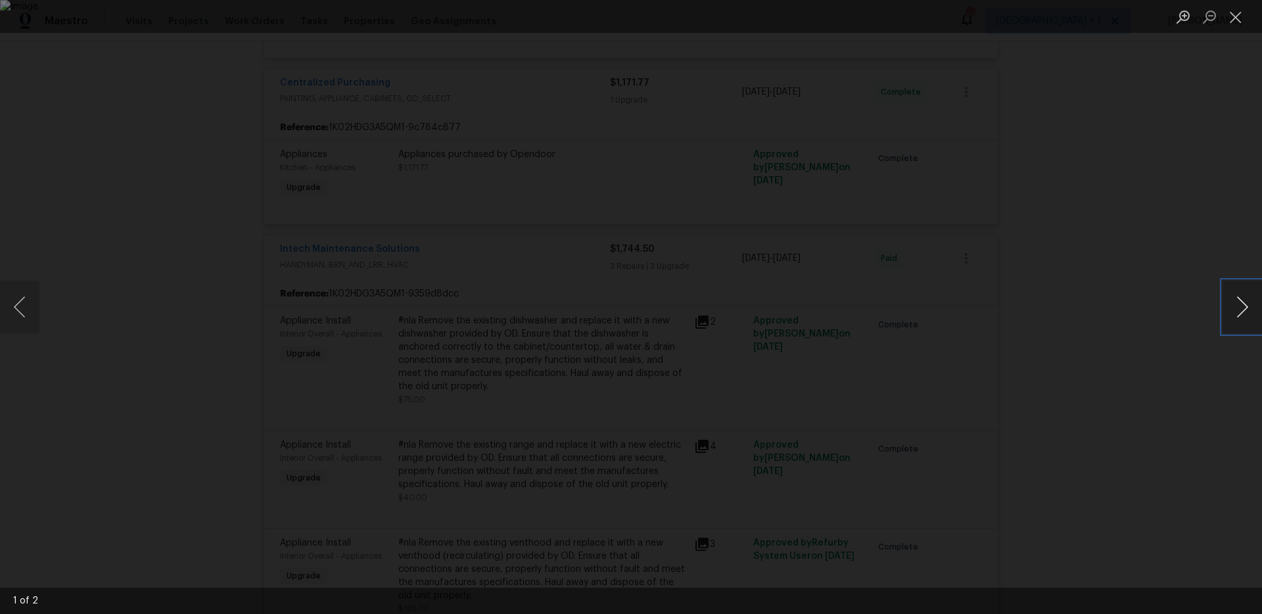
click at [1229, 309] on button "Next image" at bounding box center [1242, 307] width 39 height 53
click at [815, 382] on div "Lightbox" at bounding box center [631, 307] width 1262 height 614
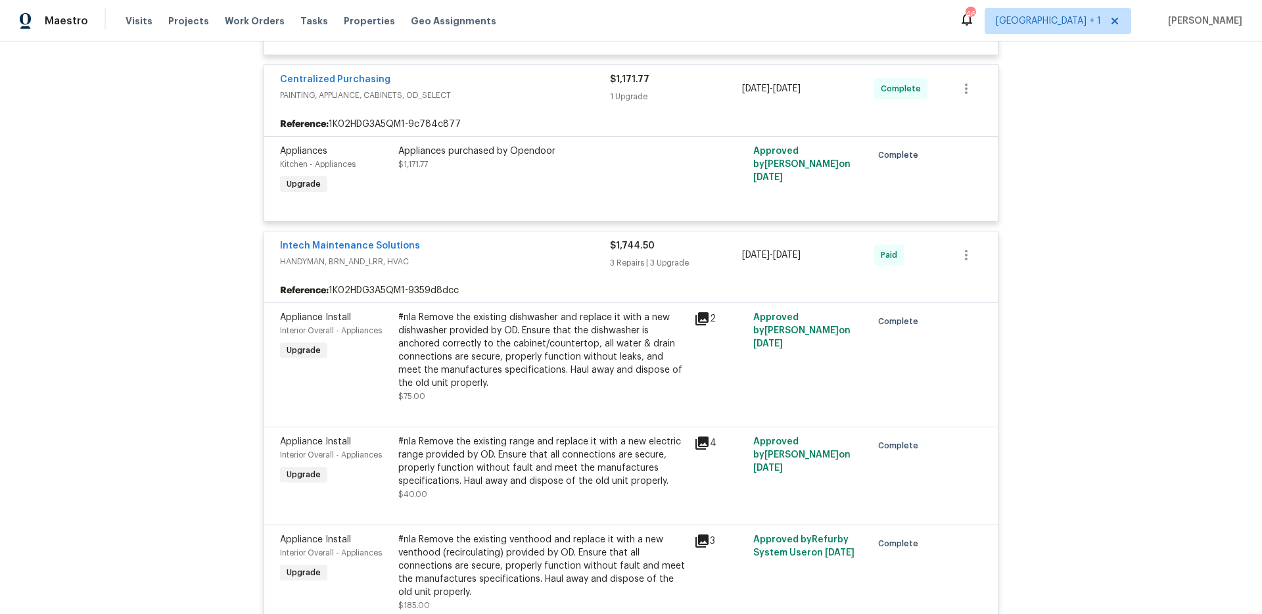
scroll to position [1328, 0]
